Goal: Go to known website: Access a specific website the user already knows

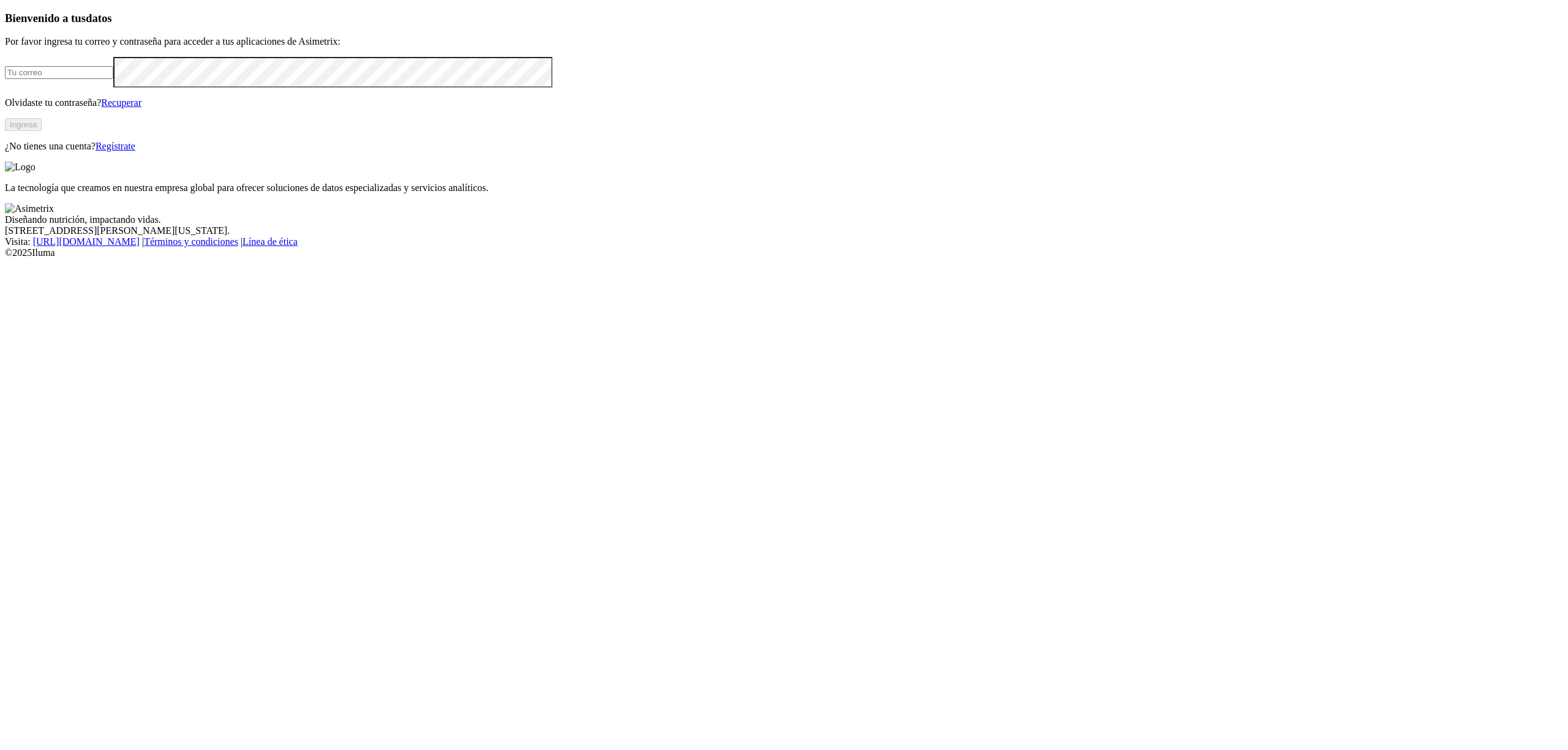
type input "[EMAIL_ADDRESS][DOMAIN_NAME]"
drag, startPoint x: 312, startPoint y: 409, endPoint x: 322, endPoint y: 386, distance: 25.1
click at [314, 152] on div "Bienvenido a tus datos Por favor ingresa tu correo y contraseña para acceder a …" at bounding box center [784, 82] width 1559 height 140
click at [42, 131] on button "Ingresa" at bounding box center [23, 124] width 37 height 13
